Goal: Transaction & Acquisition: Purchase product/service

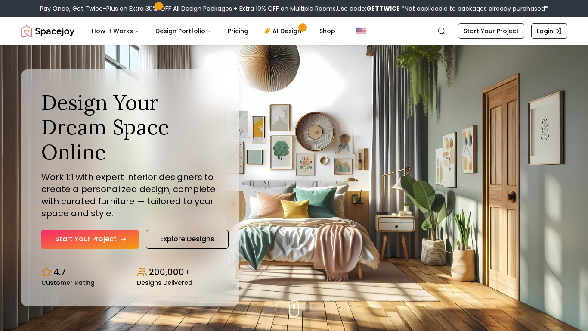
click at [93, 240] on link "Start Your Project" at bounding box center [90, 238] width 98 height 19
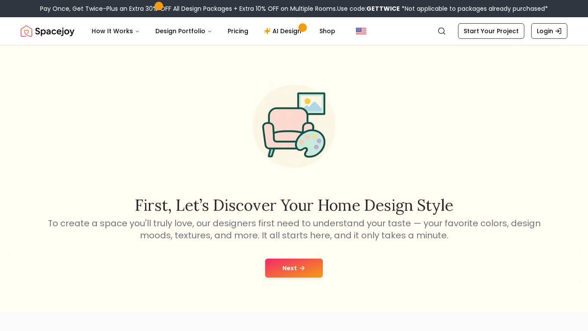
click at [281, 266] on button "Next" at bounding box center [294, 267] width 58 height 19
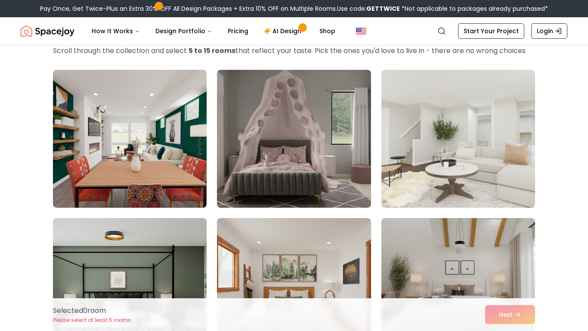
scroll to position [45, 0]
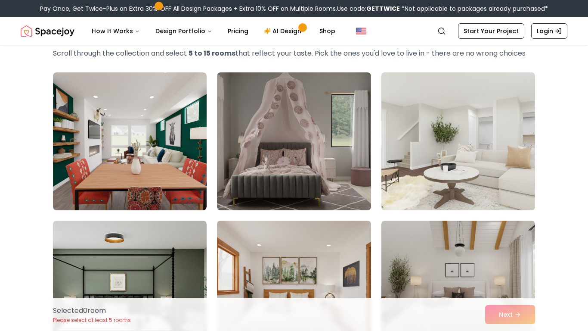
click at [419, 161] on img at bounding box center [457, 141] width 161 height 145
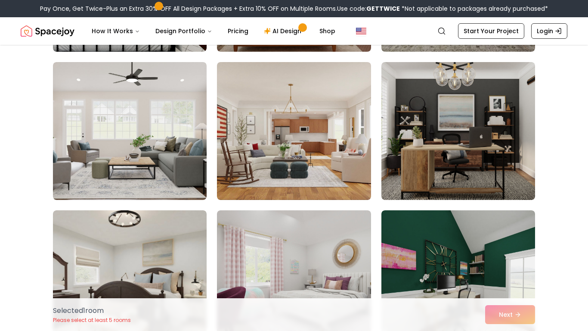
scroll to position [352, 0]
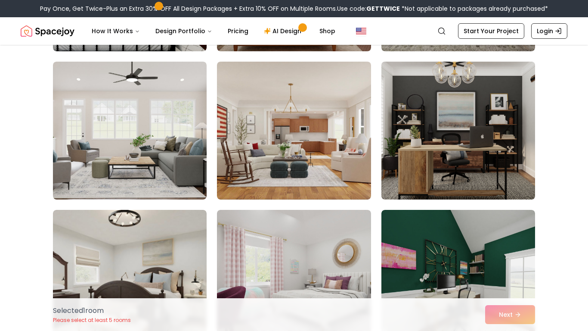
click at [400, 154] on img at bounding box center [457, 130] width 161 height 145
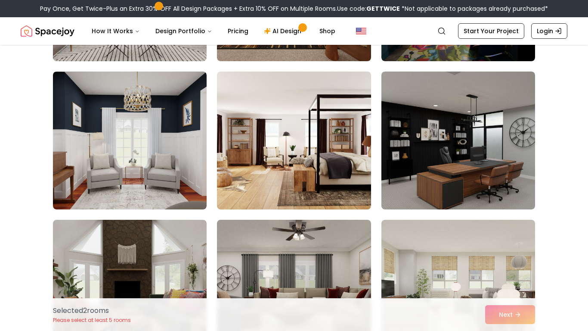
scroll to position [1083, 0]
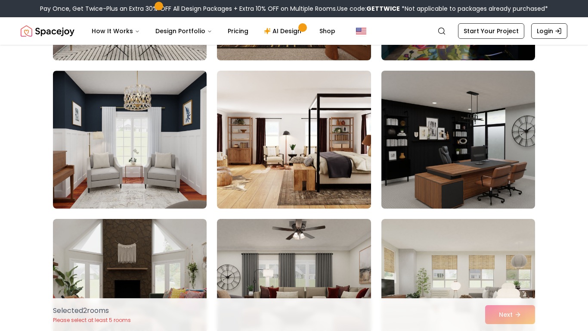
click at [439, 149] on img at bounding box center [457, 139] width 161 height 145
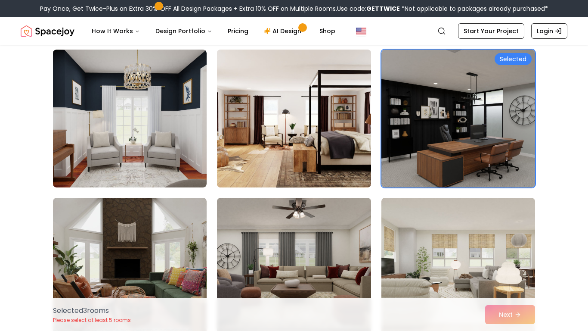
click at [293, 157] on img at bounding box center [293, 118] width 161 height 145
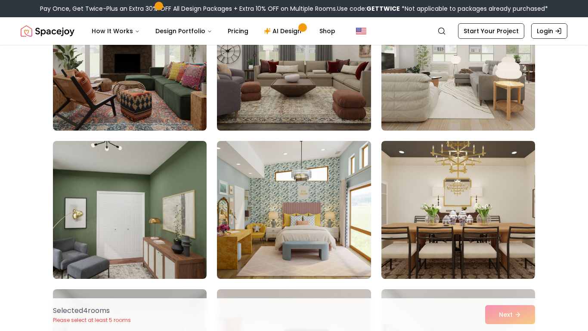
scroll to position [1308, 0]
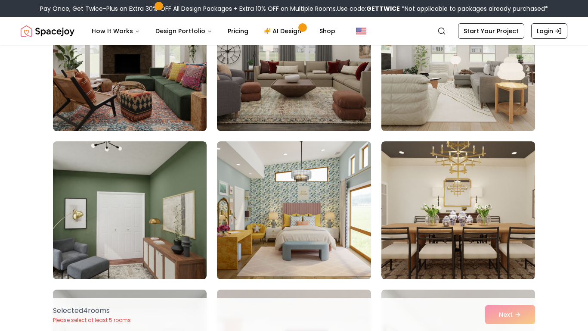
click at [447, 74] on img at bounding box center [457, 62] width 161 height 145
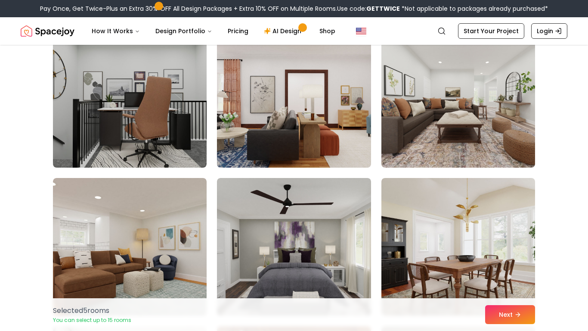
scroll to position [1568, 0]
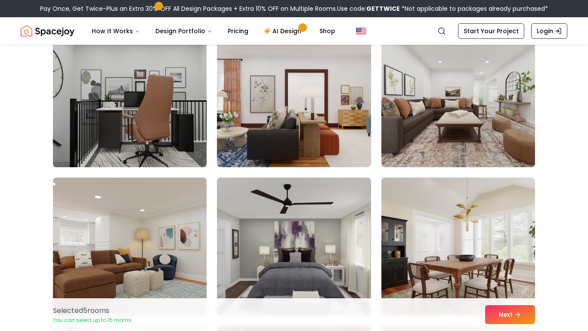
click at [106, 111] on img at bounding box center [129, 98] width 161 height 145
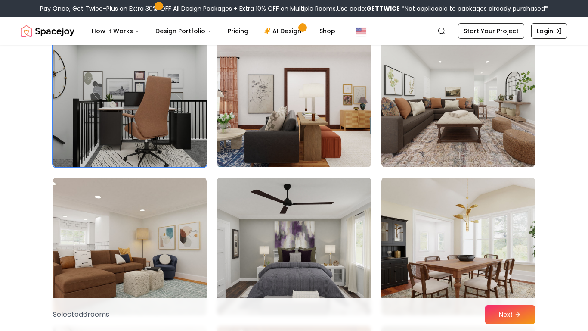
click at [320, 125] on img at bounding box center [293, 98] width 161 height 145
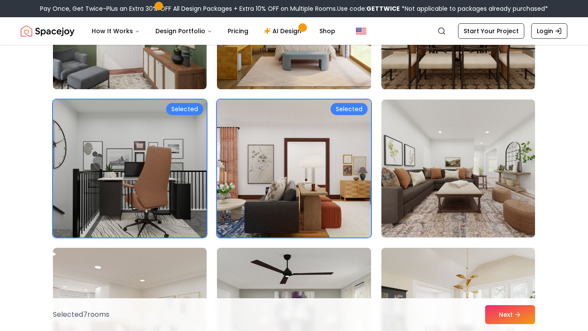
click at [320, 125] on img at bounding box center [293, 168] width 161 height 145
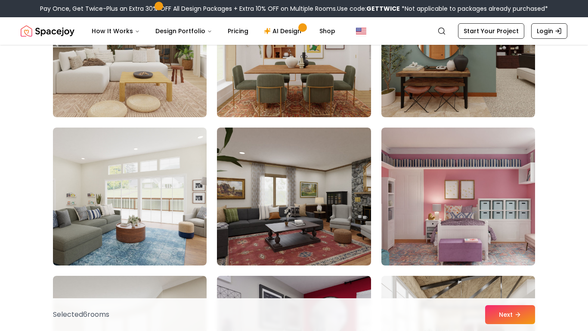
scroll to position [2106, 0]
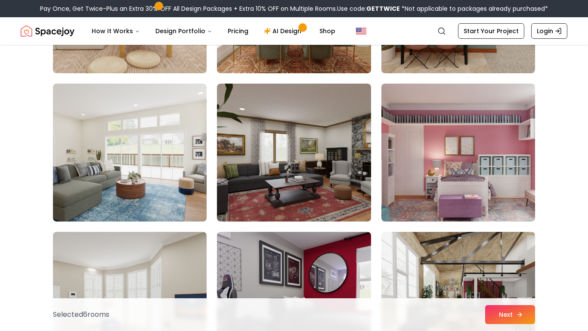
click at [506, 319] on button "Next" at bounding box center [510, 314] width 50 height 19
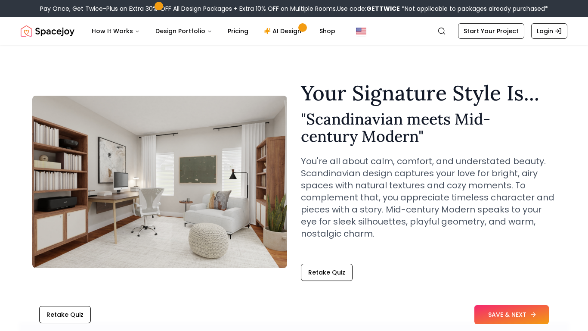
click at [484, 306] on button "SAVE & NEXT" at bounding box center [511, 314] width 74 height 19
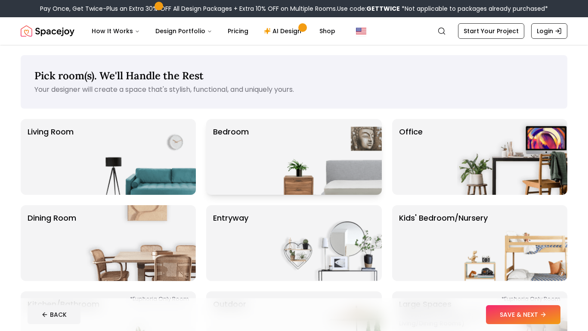
click at [325, 188] on img at bounding box center [327, 157] width 110 height 76
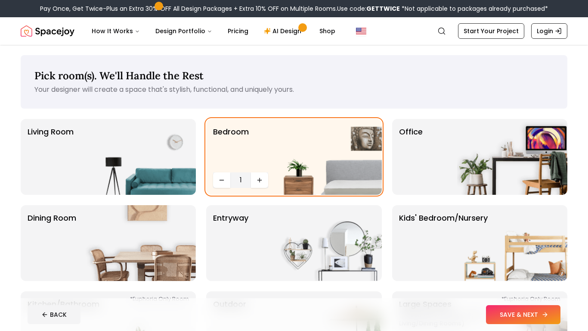
click at [542, 309] on button "SAVE & NEXT" at bounding box center [523, 314] width 74 height 19
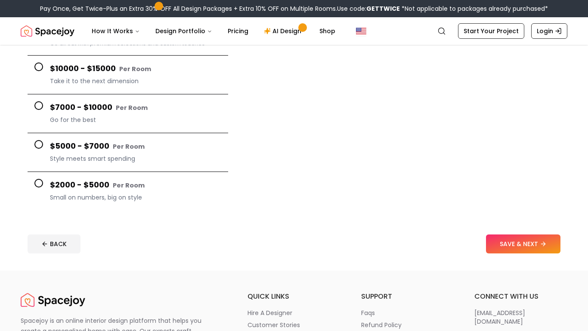
scroll to position [179, 0]
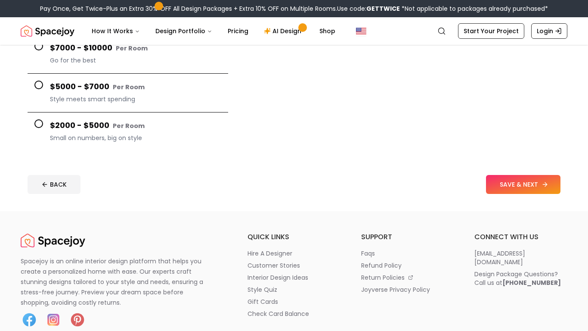
click at [526, 189] on button "SAVE & NEXT" at bounding box center [523, 184] width 74 height 19
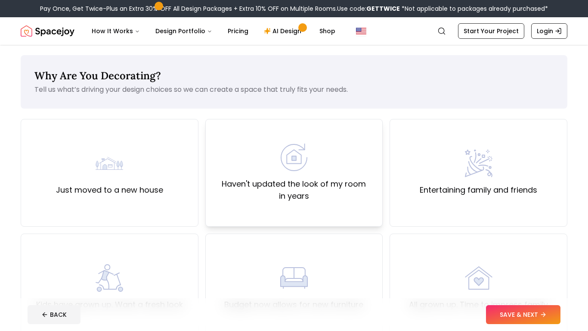
click at [298, 178] on label "Haven't updated the look of my room in years" at bounding box center [294, 190] width 163 height 24
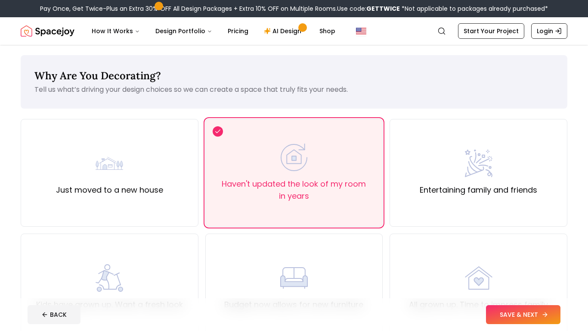
click at [533, 315] on button "SAVE & NEXT" at bounding box center [523, 314] width 74 height 19
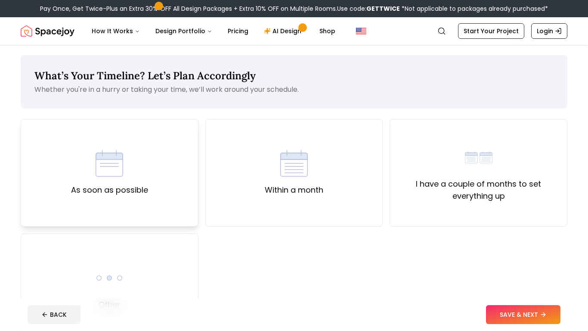
click at [130, 194] on label "As soon as possible" at bounding box center [109, 190] width 77 height 12
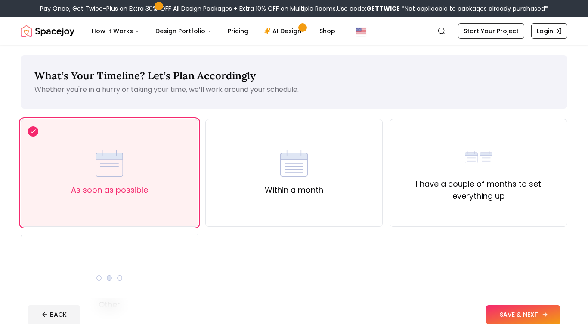
click at [516, 322] on button "SAVE & NEXT" at bounding box center [523, 314] width 74 height 19
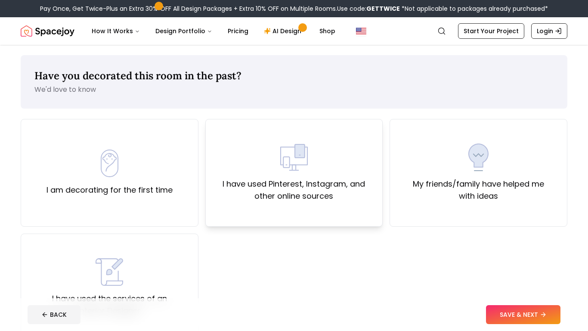
click at [331, 182] on label "I have used Pinterest, Instagram, and other online sources" at bounding box center [294, 190] width 163 height 24
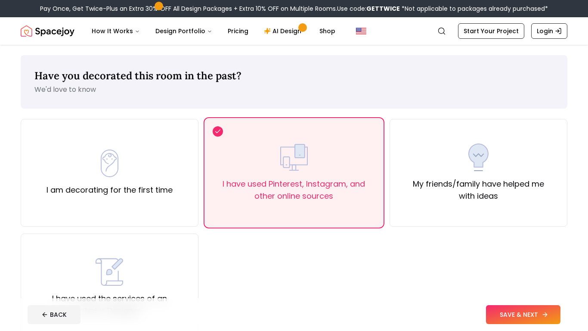
click at [507, 316] on button "SAVE & NEXT" at bounding box center [523, 314] width 74 height 19
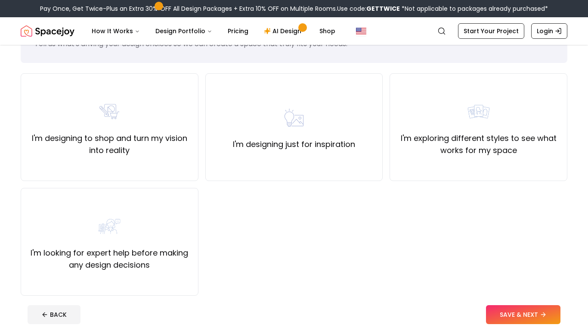
scroll to position [46, 0]
click at [173, 149] on label "I'm designing to shop and turn my vision into reality" at bounding box center [109, 144] width 163 height 24
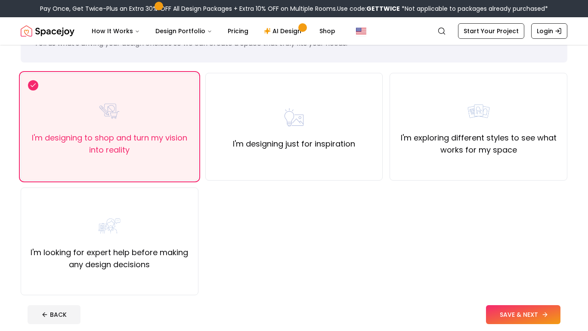
click at [510, 309] on button "SAVE & NEXT" at bounding box center [523, 314] width 74 height 19
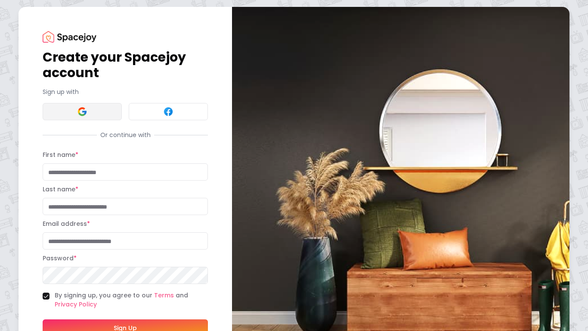
click at [91, 106] on button at bounding box center [82, 111] width 79 height 17
click at [84, 172] on input "First name *" at bounding box center [125, 171] width 165 height 17
type input "*****"
click at [76, 211] on input "Last name *" at bounding box center [125, 206] width 165 height 17
click at [49, 206] on input "******" at bounding box center [125, 206] width 165 height 17
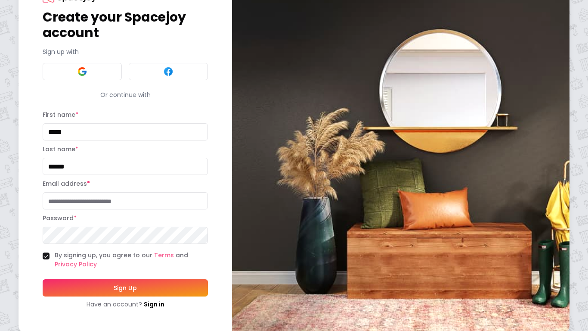
scroll to position [40, 0]
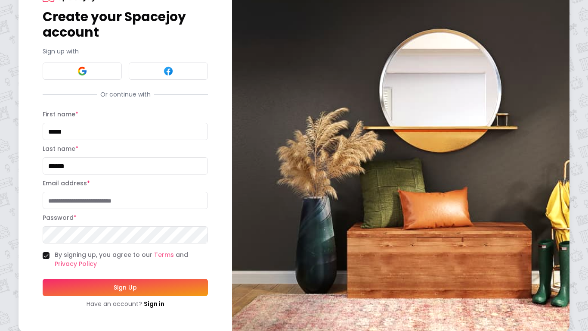
type input "******"
click at [80, 199] on input "Email address *" at bounding box center [125, 200] width 165 height 17
type input "**********"
click at [43, 278] on button "Sign Up" at bounding box center [125, 286] width 165 height 17
